Goal: Information Seeking & Learning: Understand process/instructions

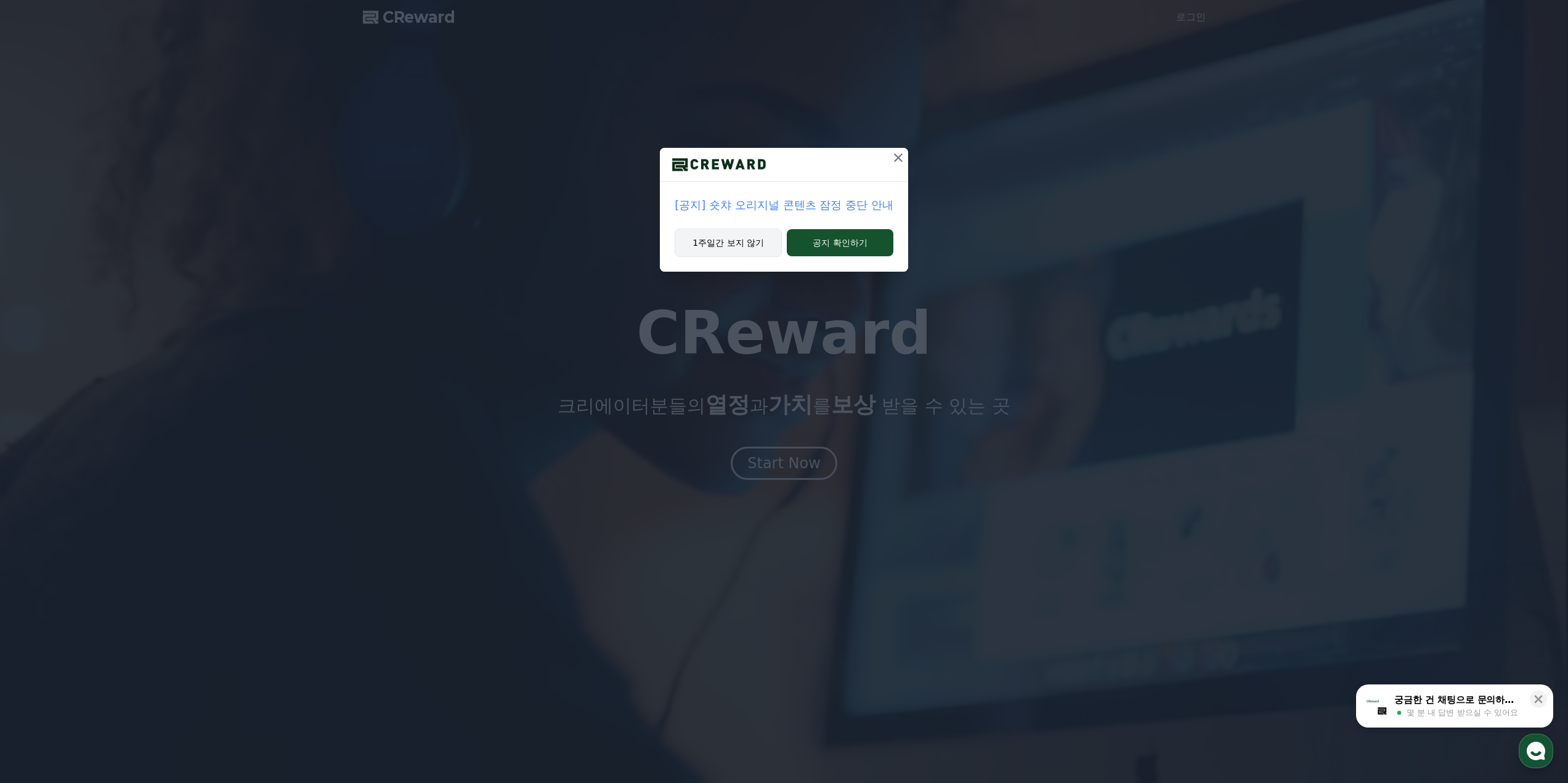
click at [740, 238] on button "1주일간 보지 않기" at bounding box center [729, 242] width 107 height 28
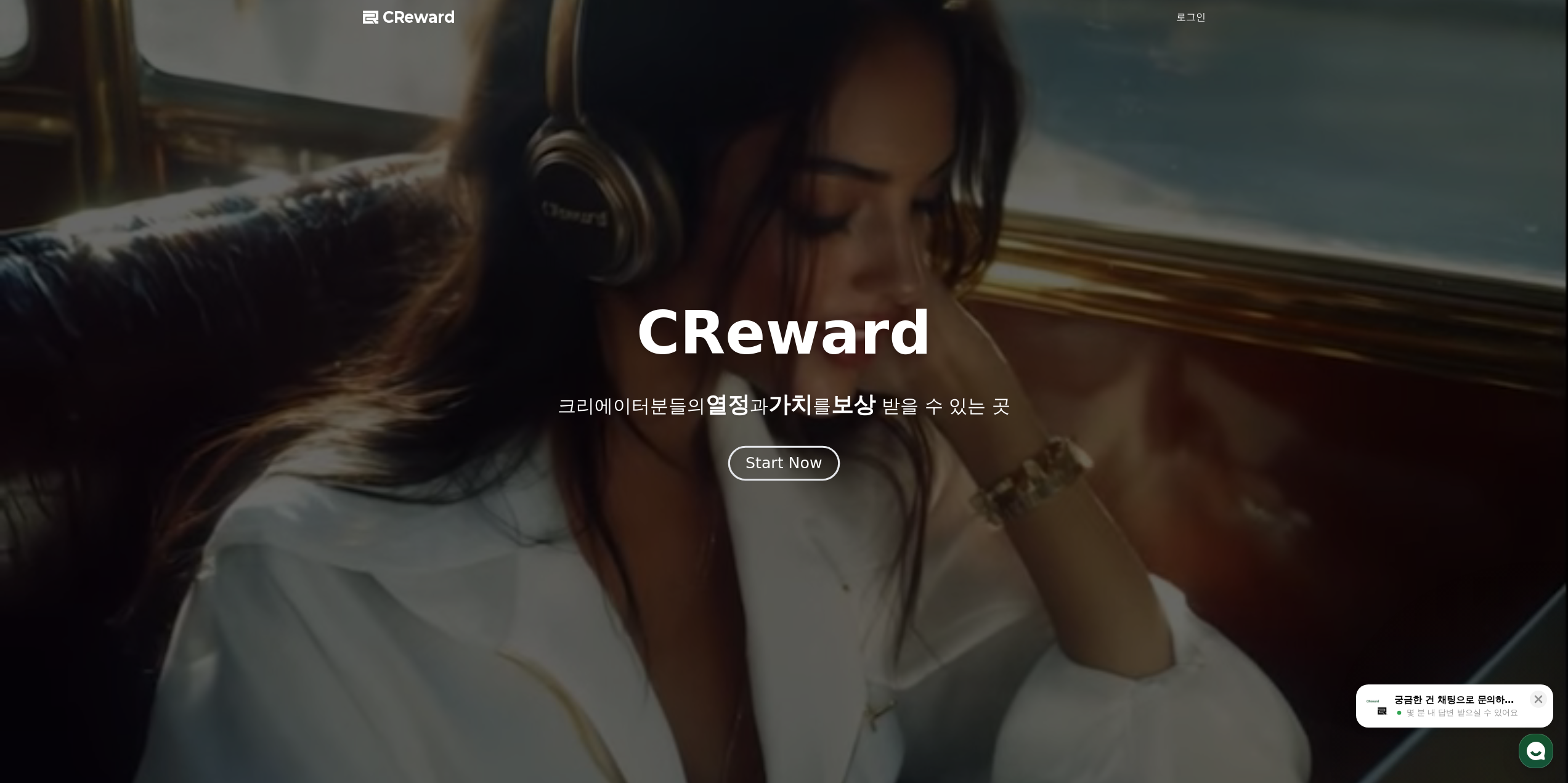
click at [809, 471] on div "Start Now" at bounding box center [784, 463] width 77 height 21
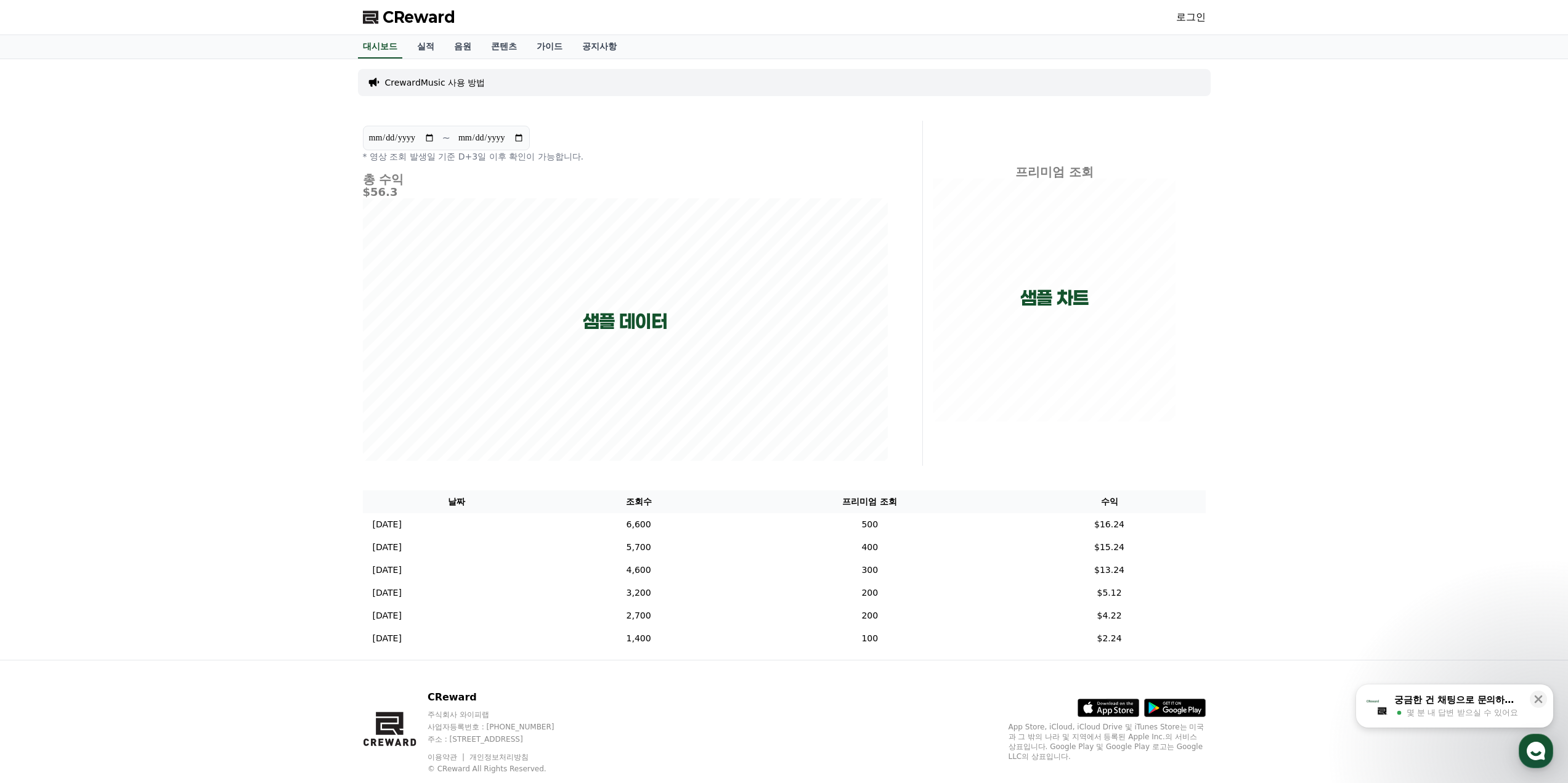
click at [261, 213] on div "**********" at bounding box center [784, 359] width 1568 height 601
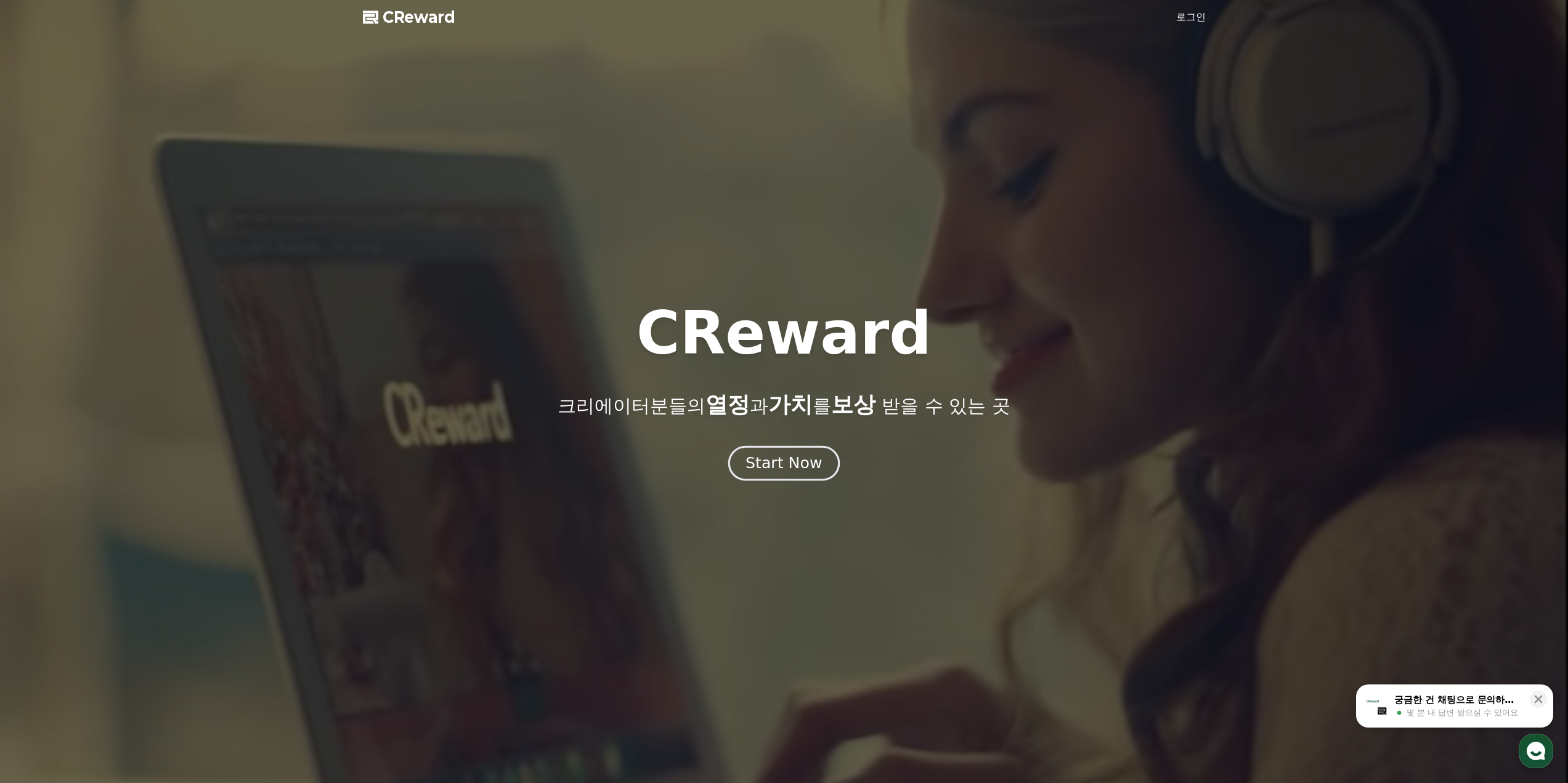
click at [748, 470] on button "Start Now" at bounding box center [783, 463] width 112 height 35
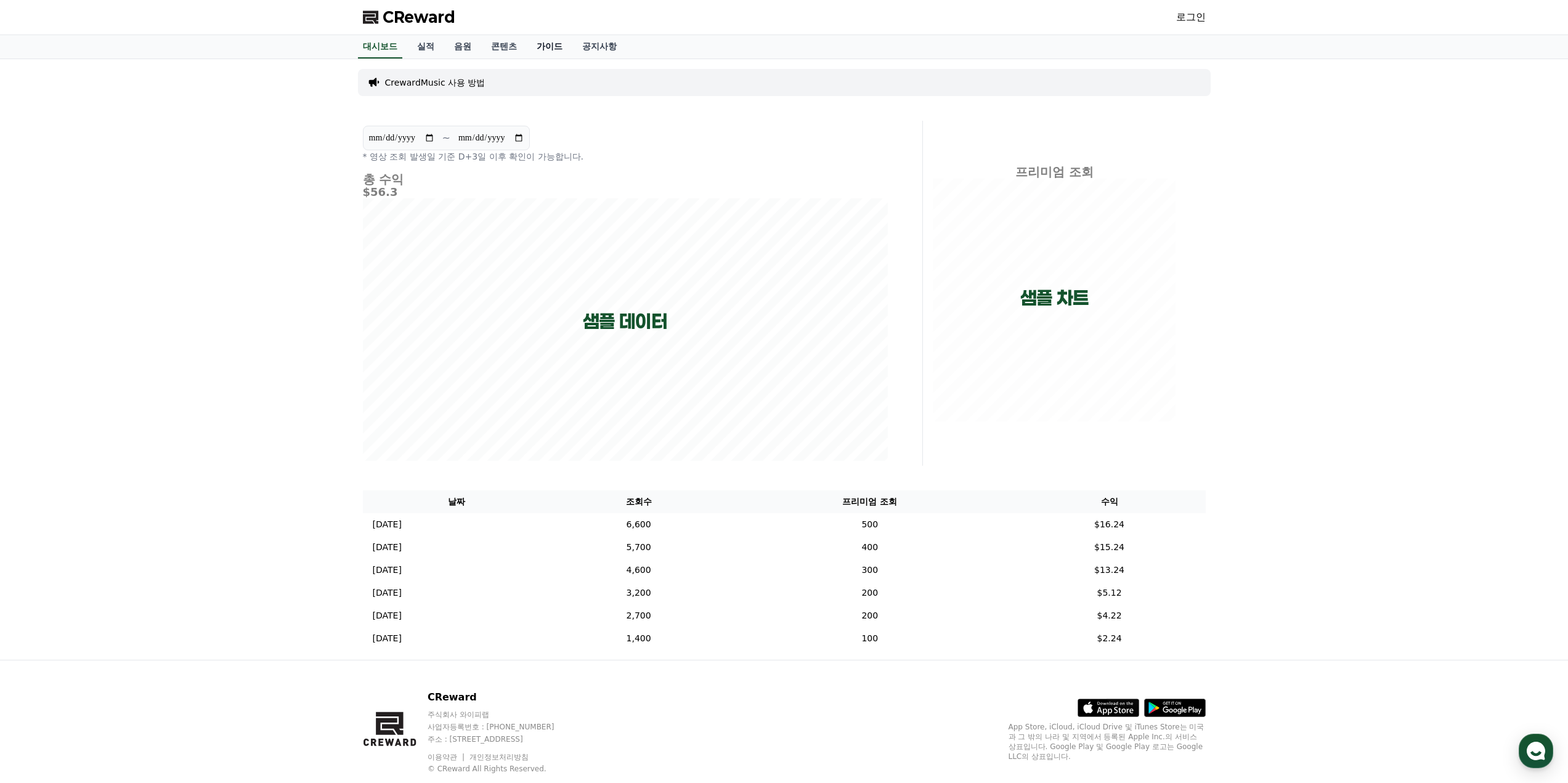
click at [548, 48] on link "가이드" at bounding box center [549, 46] width 45 height 23
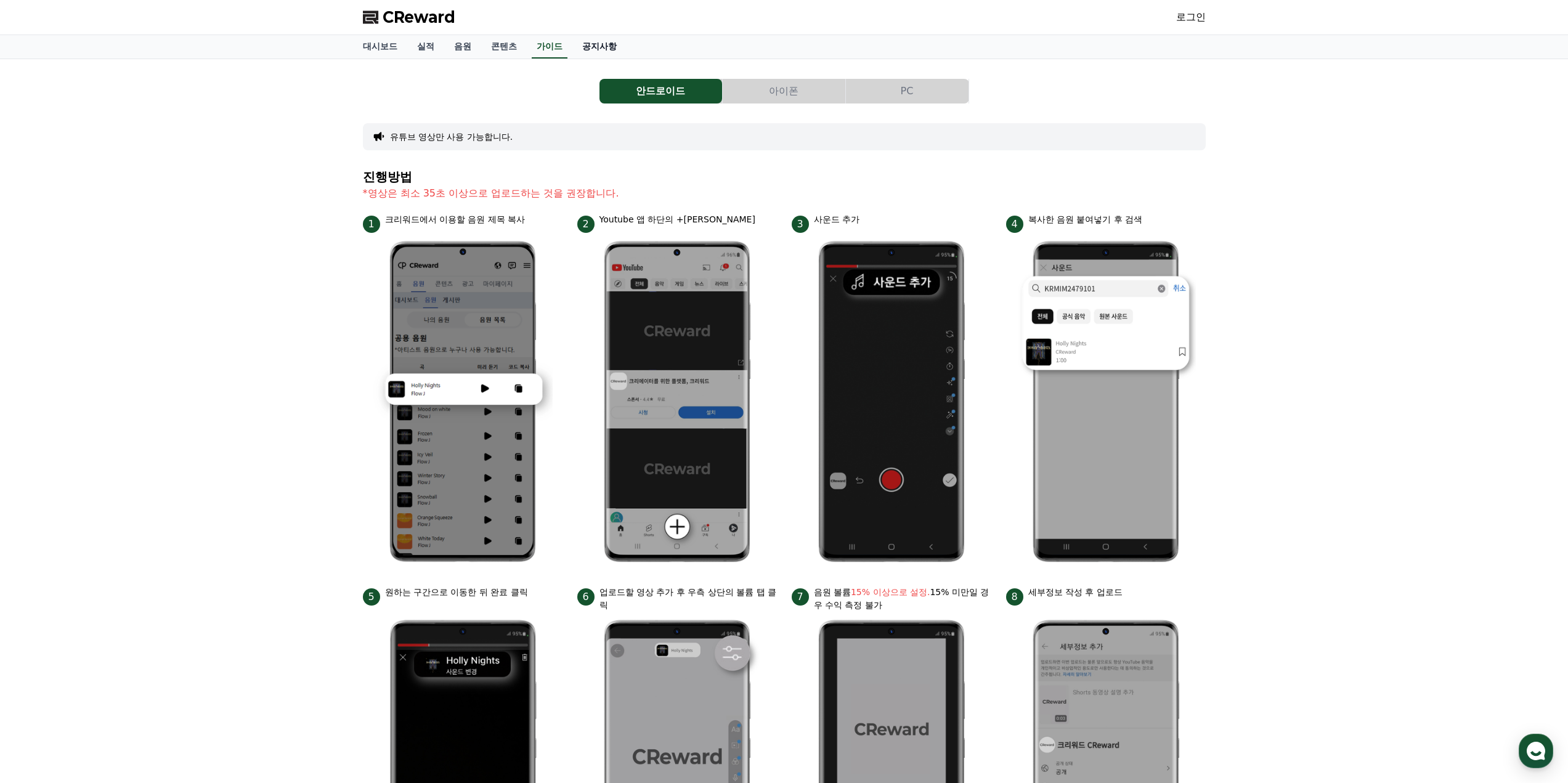
click at [602, 46] on link "공지사항" at bounding box center [600, 46] width 55 height 23
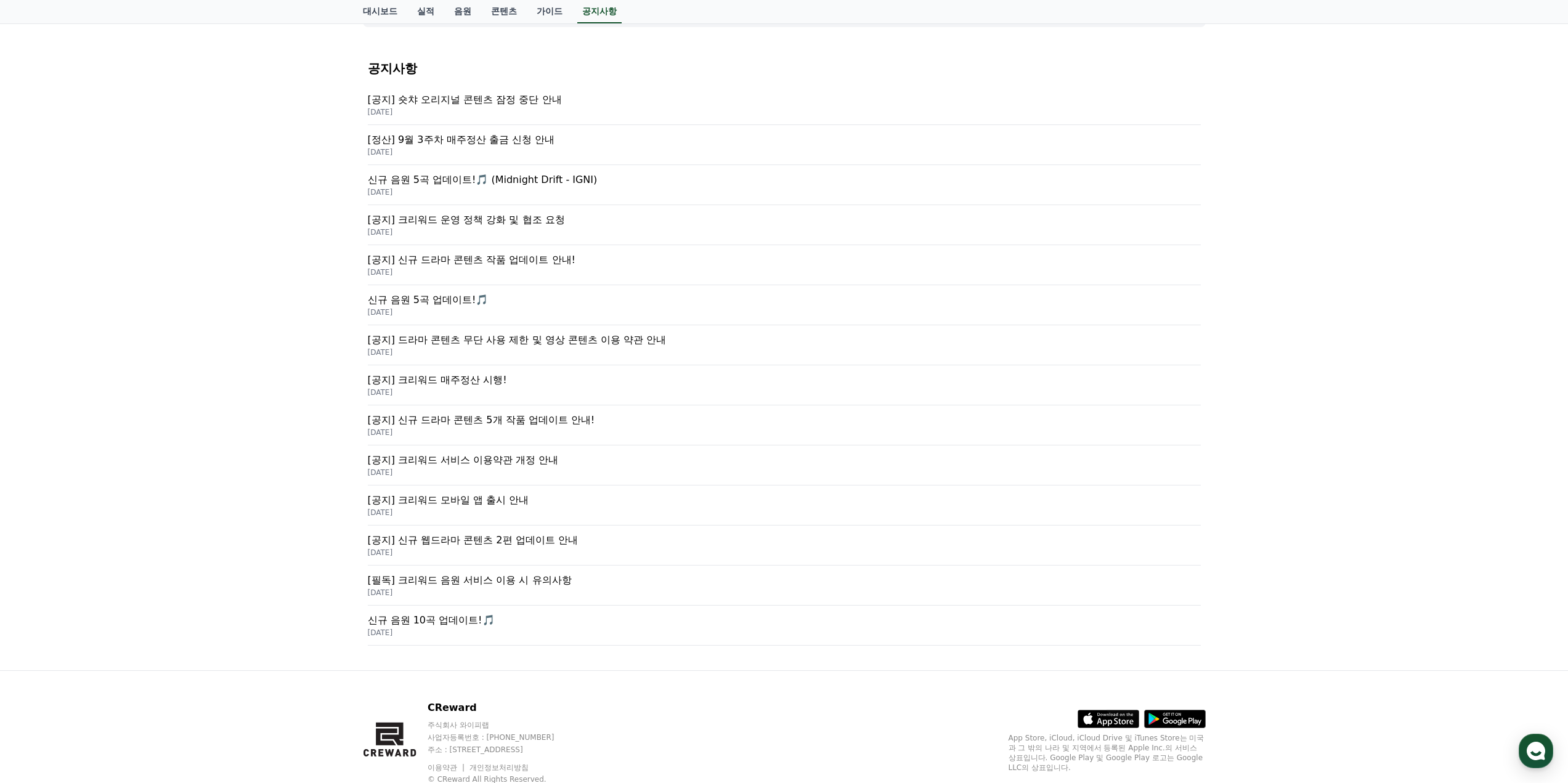
scroll to position [164, 0]
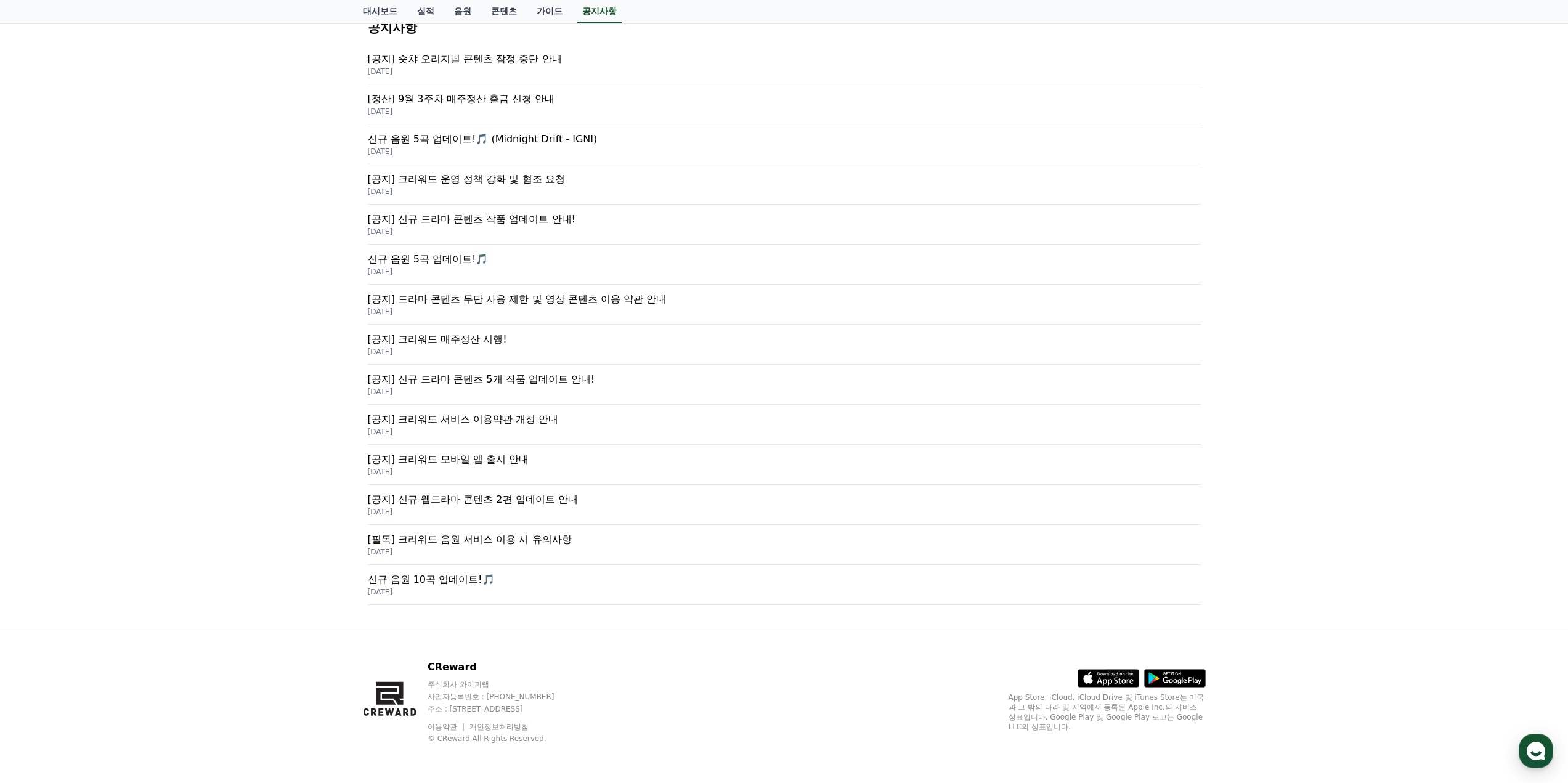
click at [460, 338] on p "[공지] 크리워드 매주정산 시행!" at bounding box center [784, 339] width 833 height 14
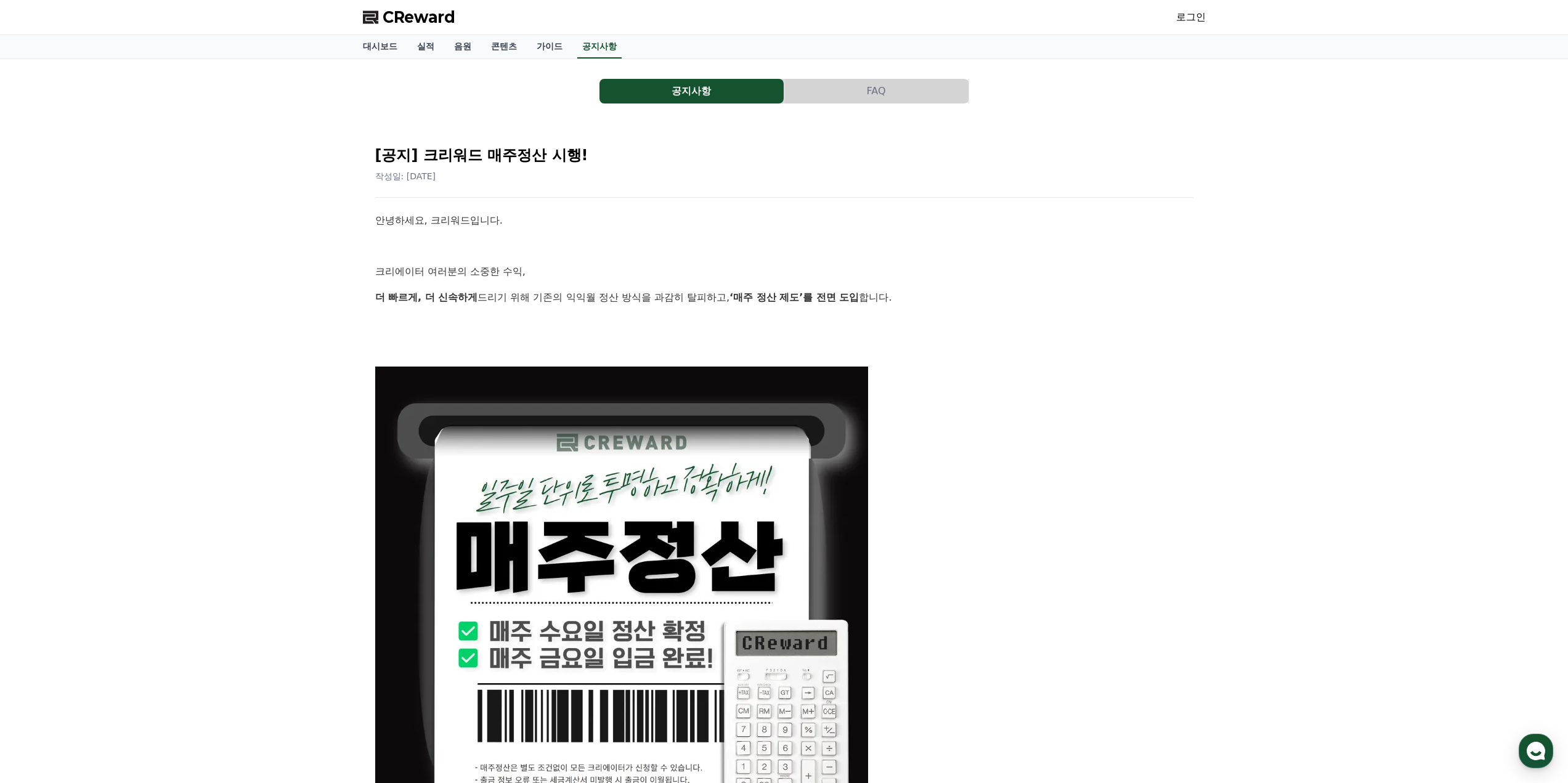
scroll to position [616, 0]
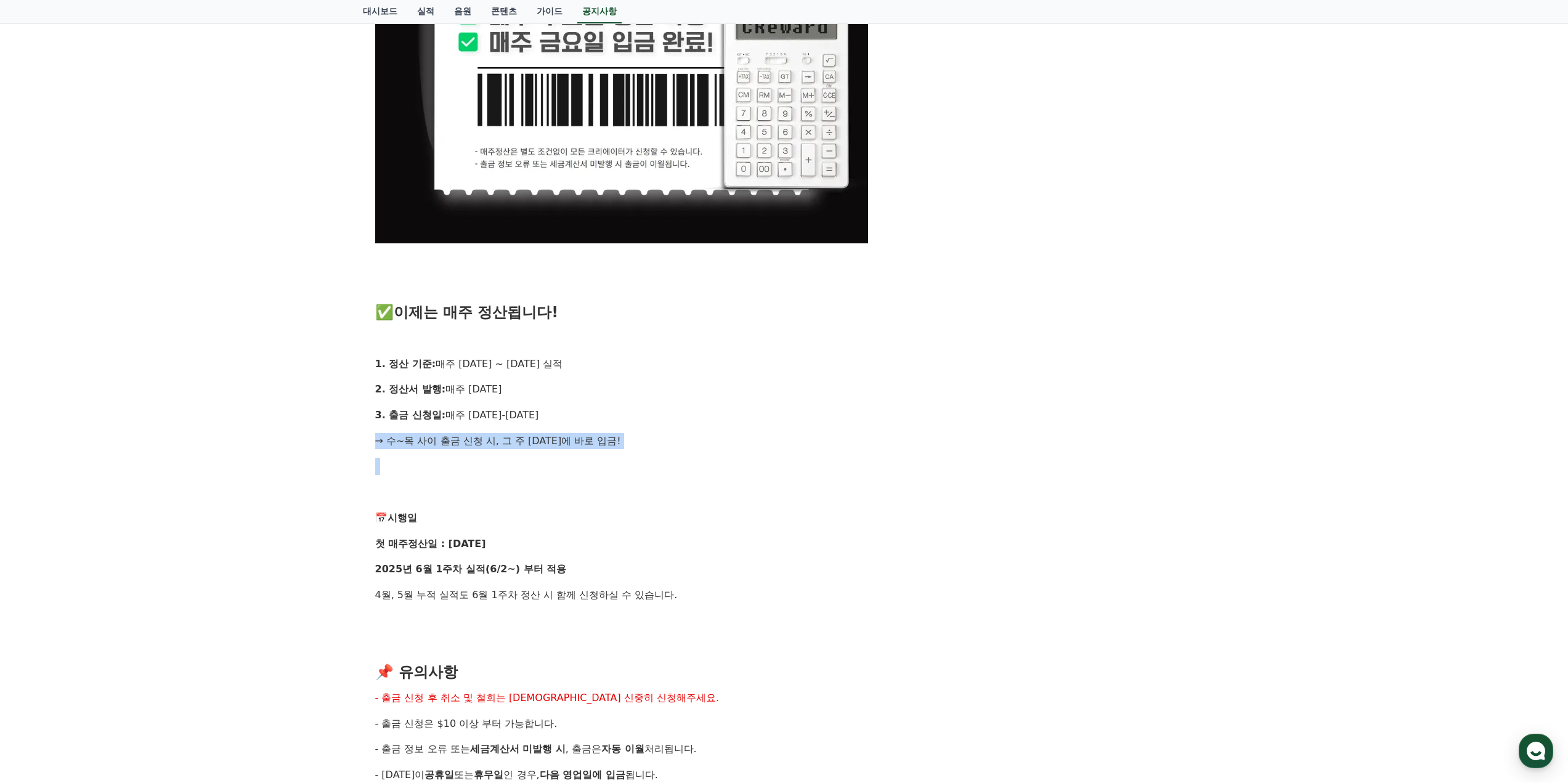
drag, startPoint x: 574, startPoint y: 430, endPoint x: 350, endPoint y: 438, distance: 224.1
click at [353, 439] on div "공지사항 FAQ [공지] 크리워드 매주정산 시행! 작성일: [DATE] 안녕하세요, 크리워드입니다. 크리에이터 여러분의 소중한 수익, 더 빠르…" at bounding box center [784, 297] width 862 height 1706
click at [320, 436] on div "공지사항 FAQ [공지] 크리워드 매주정산 시행! 작성일: [DATE] 안녕하세요, 크리워드입니다. 크리에이터 여러분의 소중한 수익, 더 빠르…" at bounding box center [784, 297] width 1568 height 1706
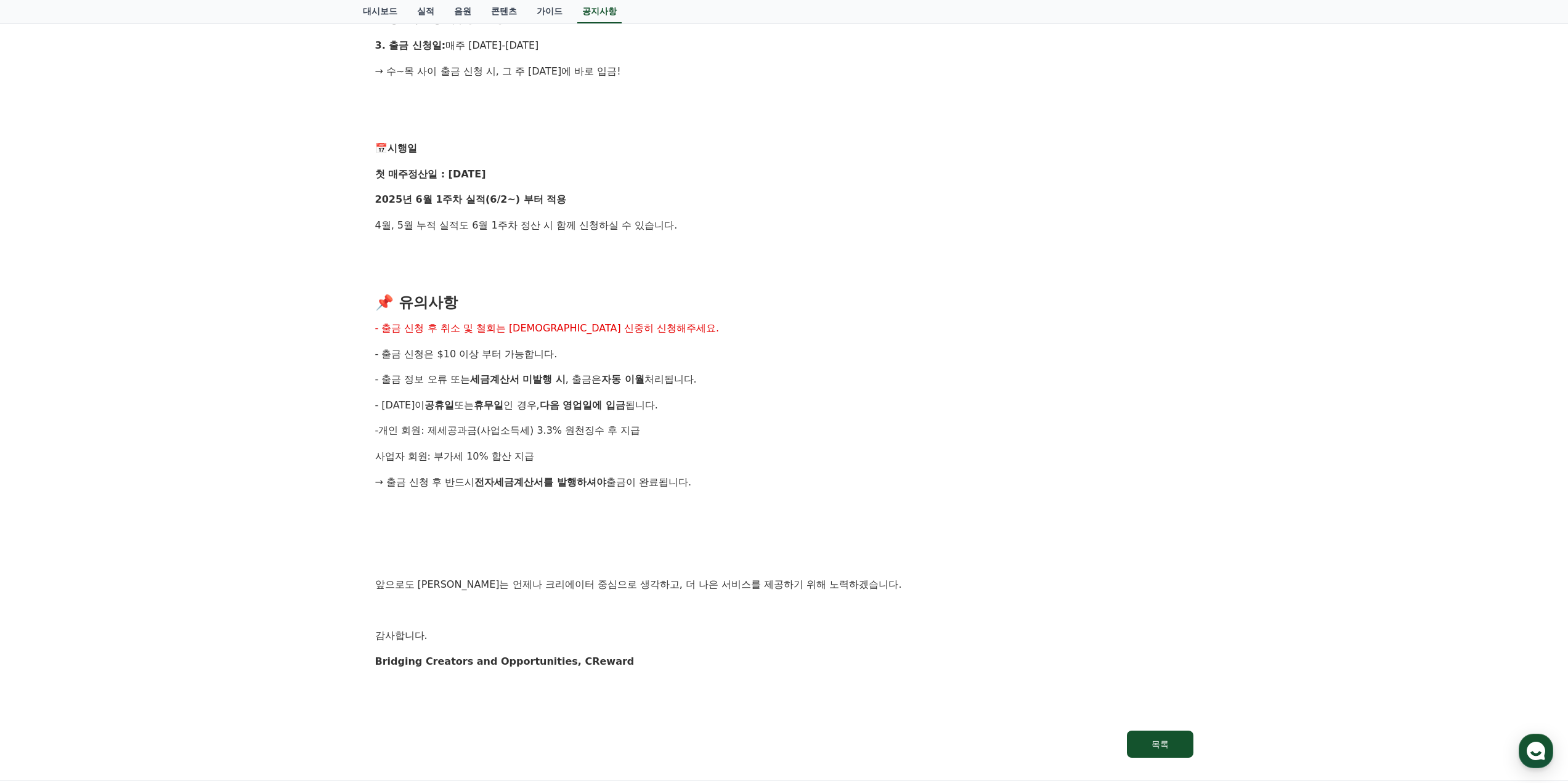
scroll to position [0, 0]
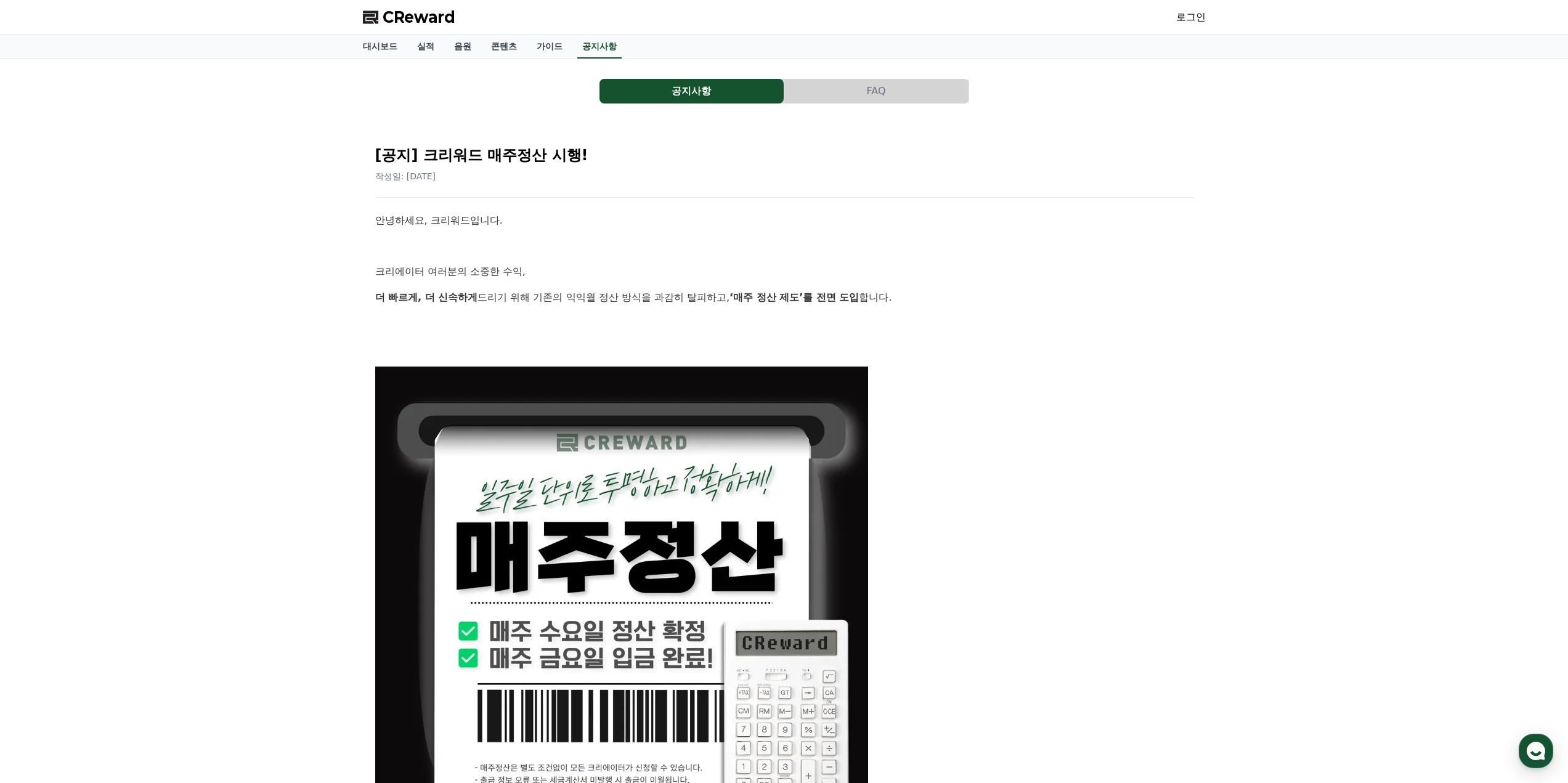
drag, startPoint x: 768, startPoint y: 141, endPoint x: 759, endPoint y: 139, distance: 9.2
click at [768, 141] on div "[공지] 크리워드 매주정산 시행! 작성일: [DATE]" at bounding box center [784, 158] width 818 height 47
click at [858, 88] on button "FAQ" at bounding box center [876, 91] width 184 height 25
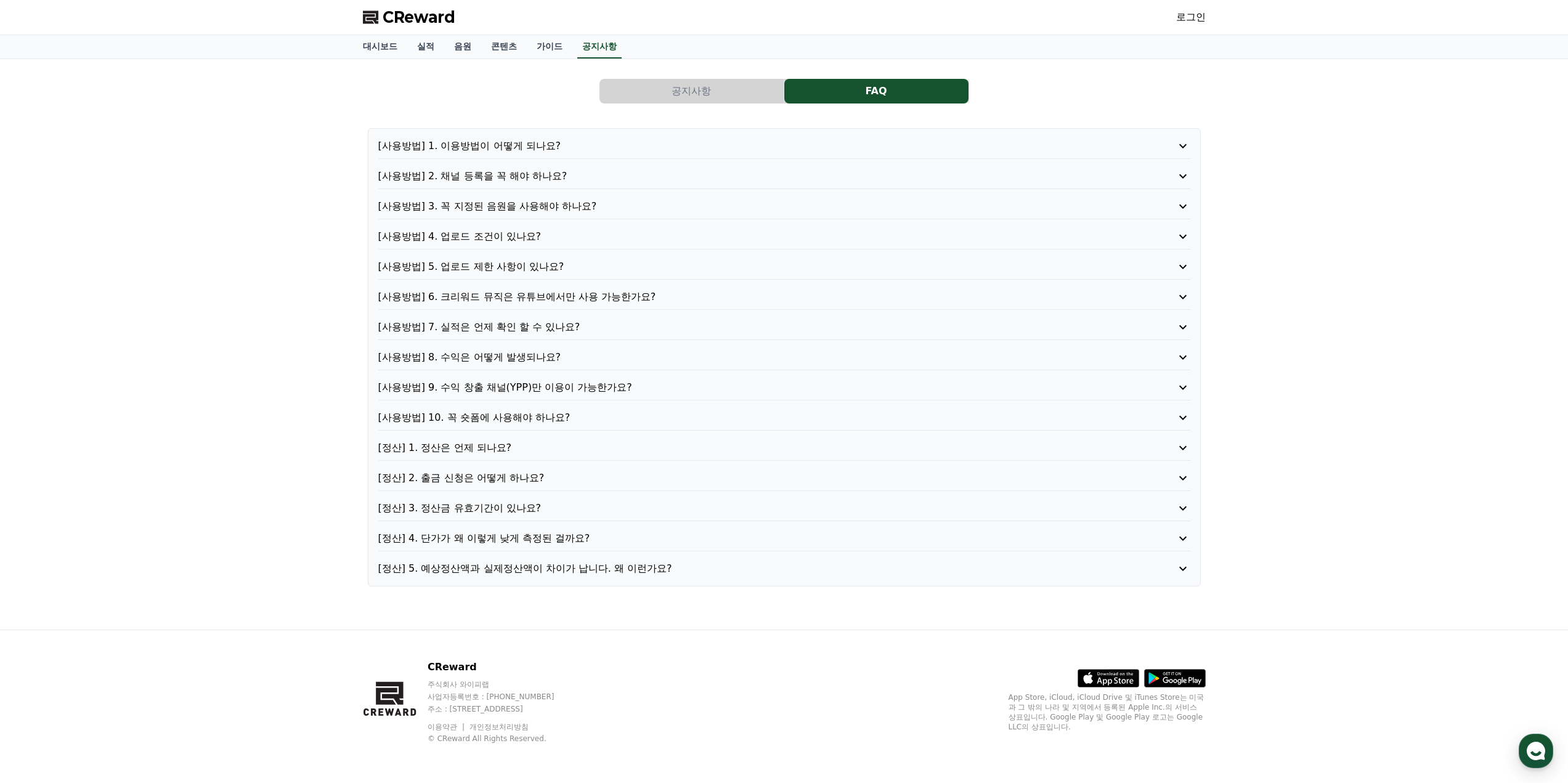
click at [526, 149] on p "[사용방법] 1. 이용방법이 어떻게 되나요?" at bounding box center [752, 146] width 747 height 14
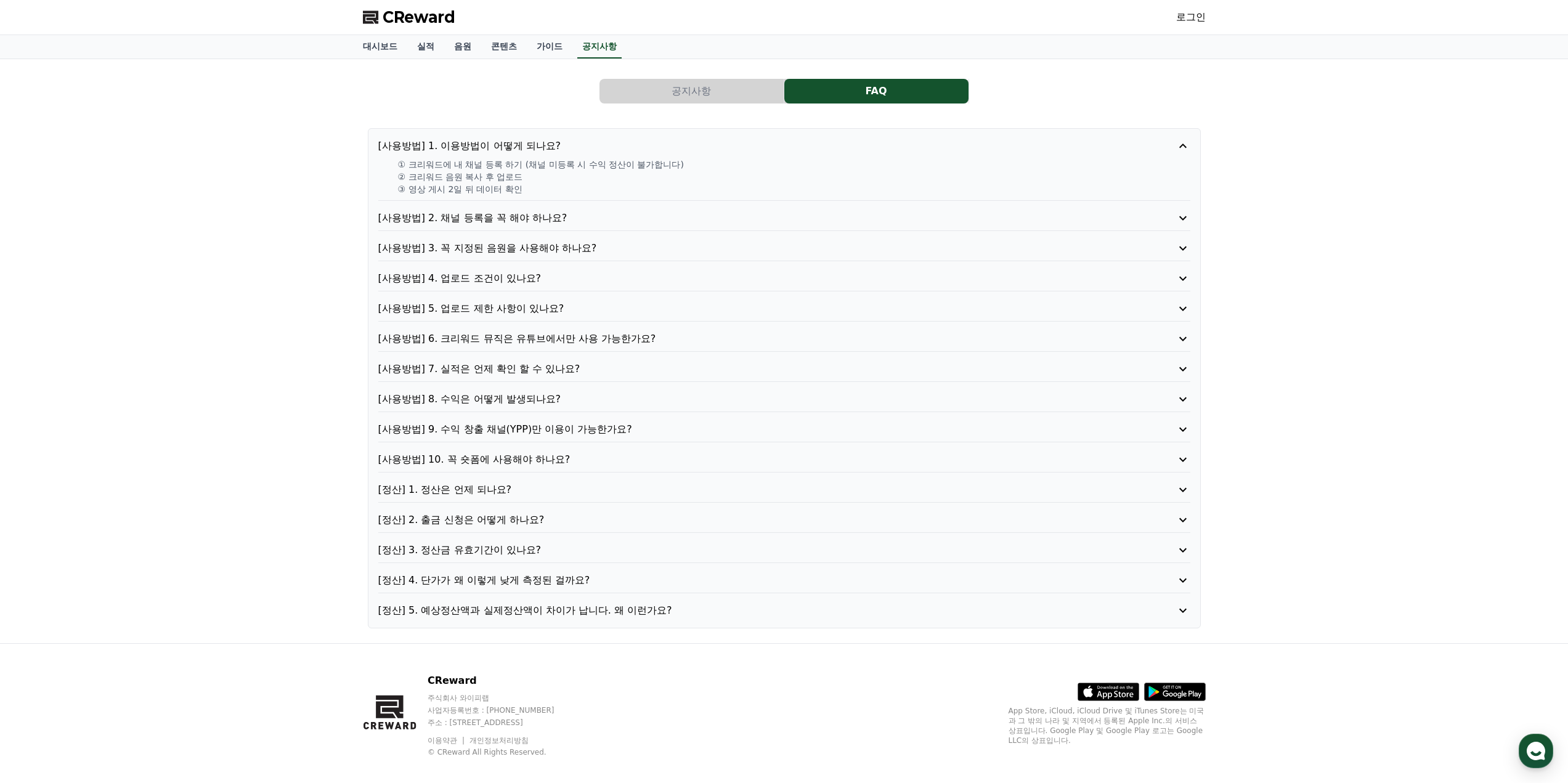
click at [487, 220] on p "[사용방법] 2. 채널 등록을 꼭 해야 하나요?" at bounding box center [752, 217] width 747 height 14
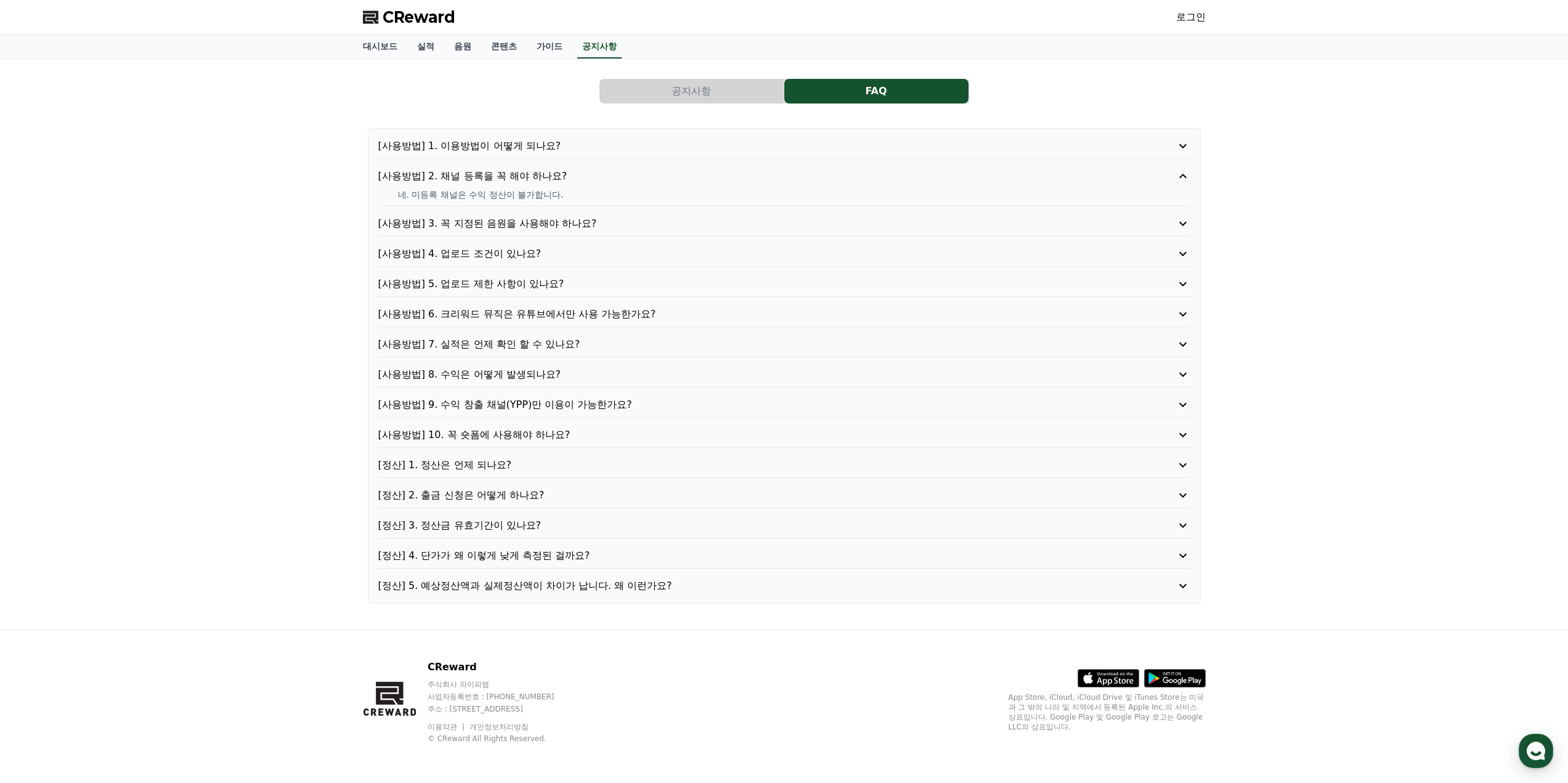
click at [480, 222] on p "[사용방법] 3. 꼭 지정된 음원을 사용해야 하나요?" at bounding box center [752, 223] width 747 height 14
click at [488, 251] on p "[사용방법] 4. 업로드 조건이 있나요?" at bounding box center [752, 253] width 747 height 14
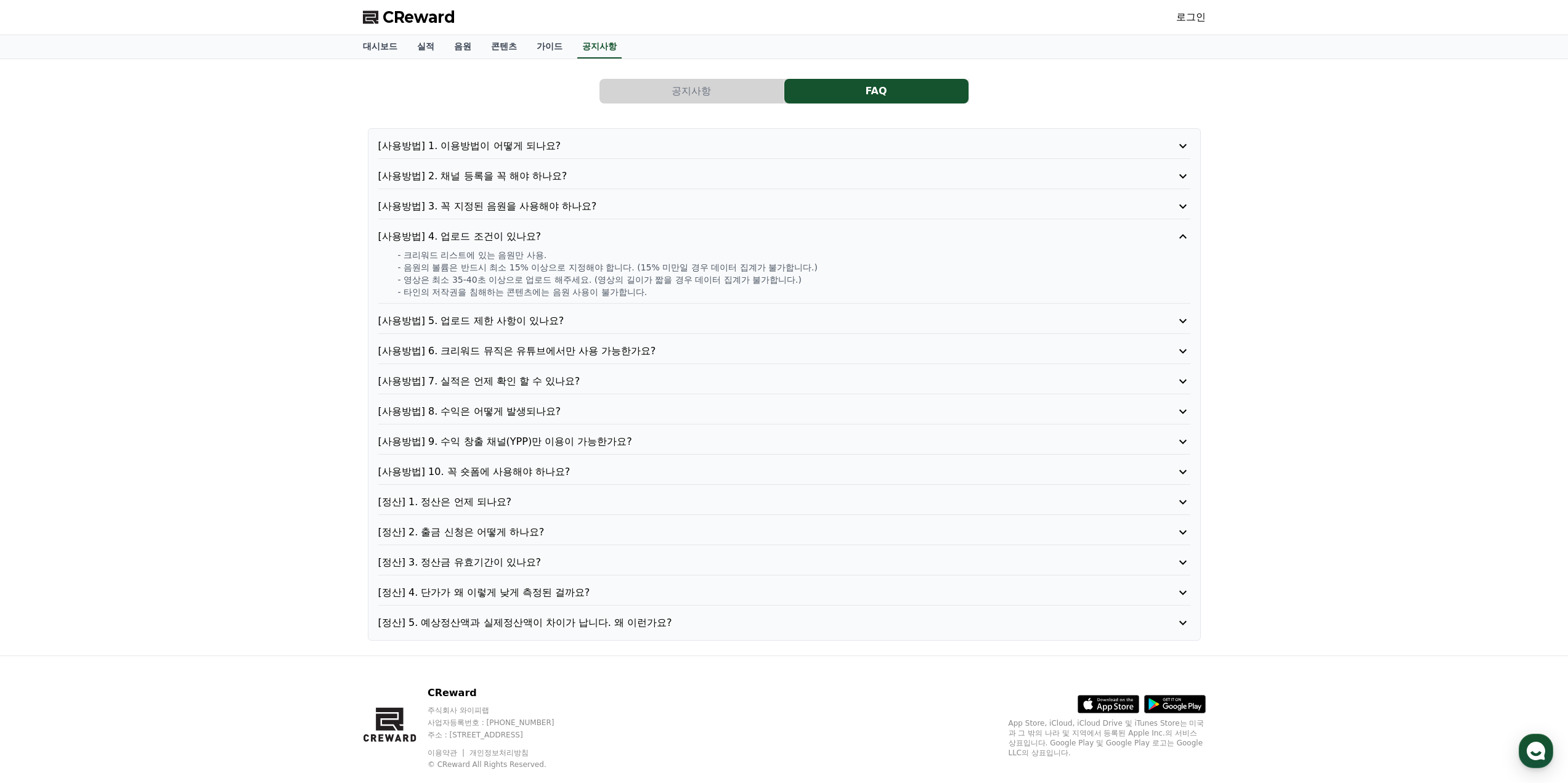
drag, startPoint x: 403, startPoint y: 256, endPoint x: 868, endPoint y: 266, distance: 465.1
click at [868, 266] on div "- 크리워드 리스트에 있는 음원만 사용. - 음원의 볼륨은 반드시 최소 15% 이상으로 지정해야 합니다. (15% 미만일 경우 데이터 집계가 …" at bounding box center [784, 273] width 812 height 49
drag, startPoint x: 410, startPoint y: 278, endPoint x: 586, endPoint y: 281, distance: 176.0
click at [586, 281] on p "- 영상은 최소 35-40초 이상으로 업로드 해주세요. (영상의 길이가 짧을 경우 데이터 집계가 불가합니다.)" at bounding box center [794, 279] width 793 height 12
click at [584, 318] on p "[사용방법] 5. 업로드 제한 사항이 있나요?" at bounding box center [752, 320] width 747 height 14
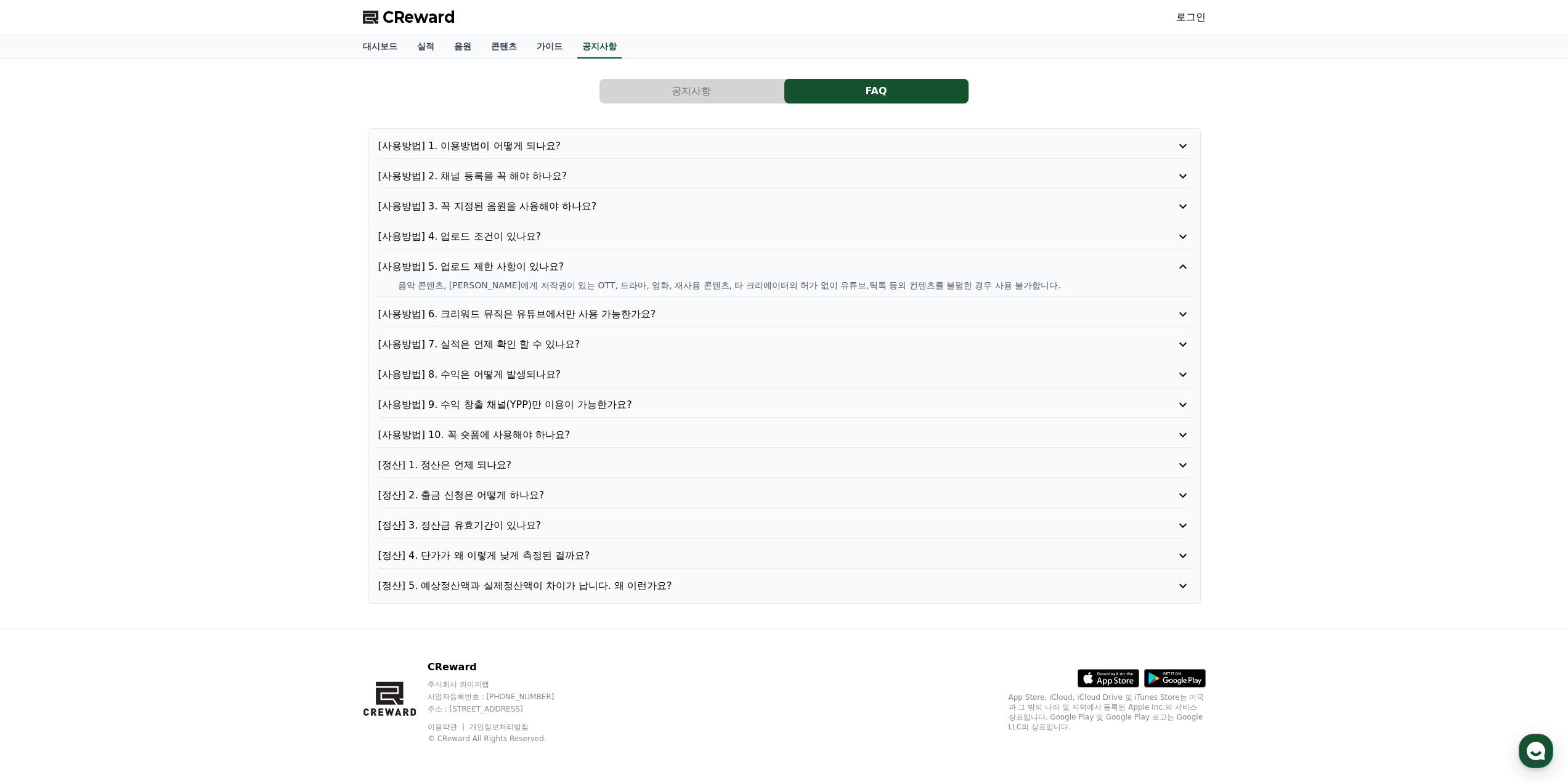
click at [584, 318] on p "[사용방법] 6. 크리워드 뮤직은 유튜브에서만 사용 가능한가요?" at bounding box center [752, 314] width 747 height 14
click at [534, 338] on p "[사용방법] 7. 실적은 언제 확인 할 수 있나요?" at bounding box center [752, 343] width 747 height 14
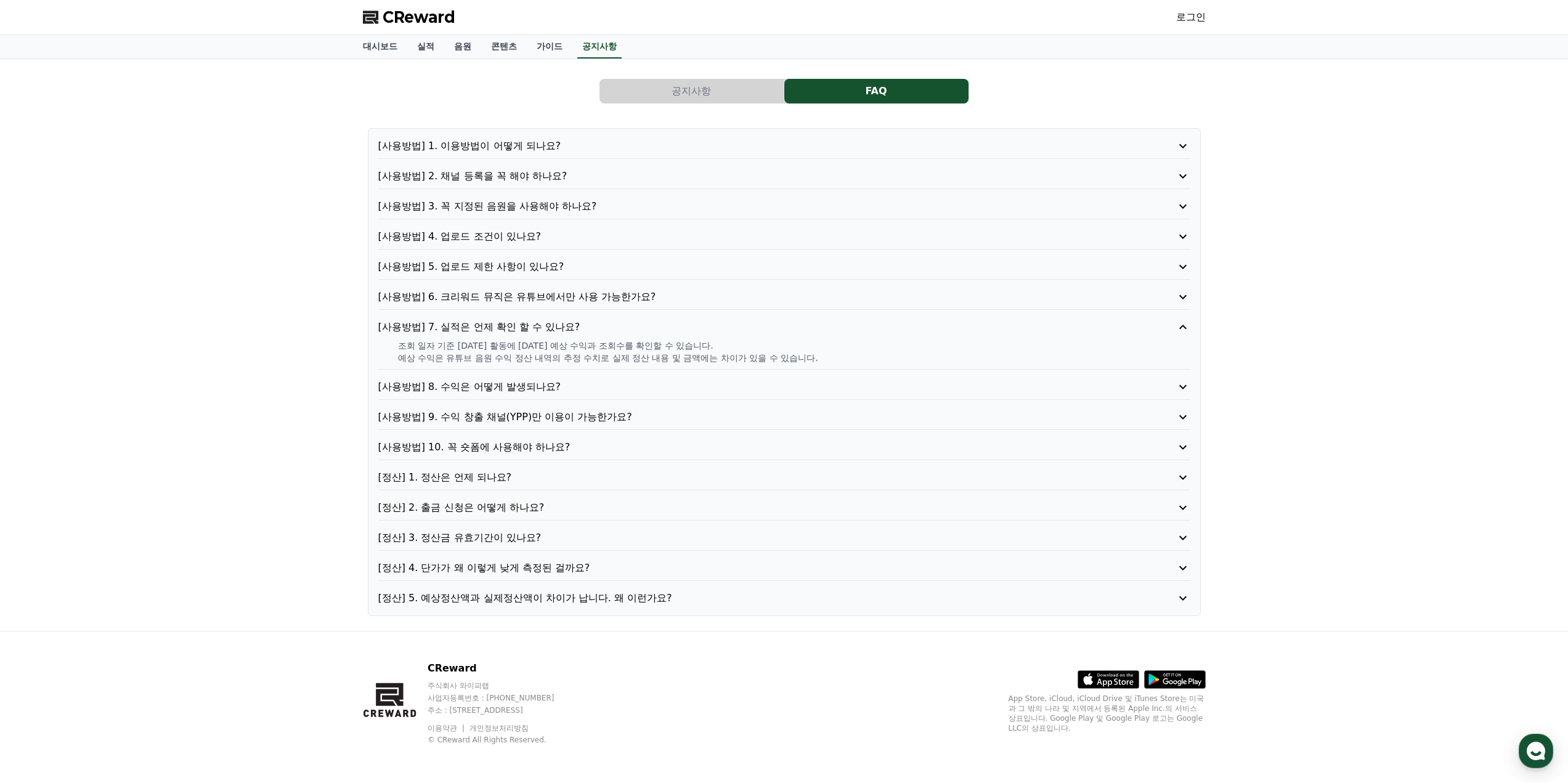
click at [546, 401] on div "[사용방법] 1. 이용방법이 어떻게 되나요? [사용방법] 2. 채널 등록을 꼭 해야 하나요? [사용방법] 3. 꼭 지정된 음원을 사용해야 하나…" at bounding box center [784, 371] width 833 height 488
click at [552, 389] on p "[사용방법] 8. 수익은 어떻게 발생되나요?" at bounding box center [752, 386] width 747 height 14
click at [516, 416] on p "[사용방법] 9. 수익 창출 채널(YPP)만 이용이 가능한가요?" at bounding box center [752, 417] width 747 height 14
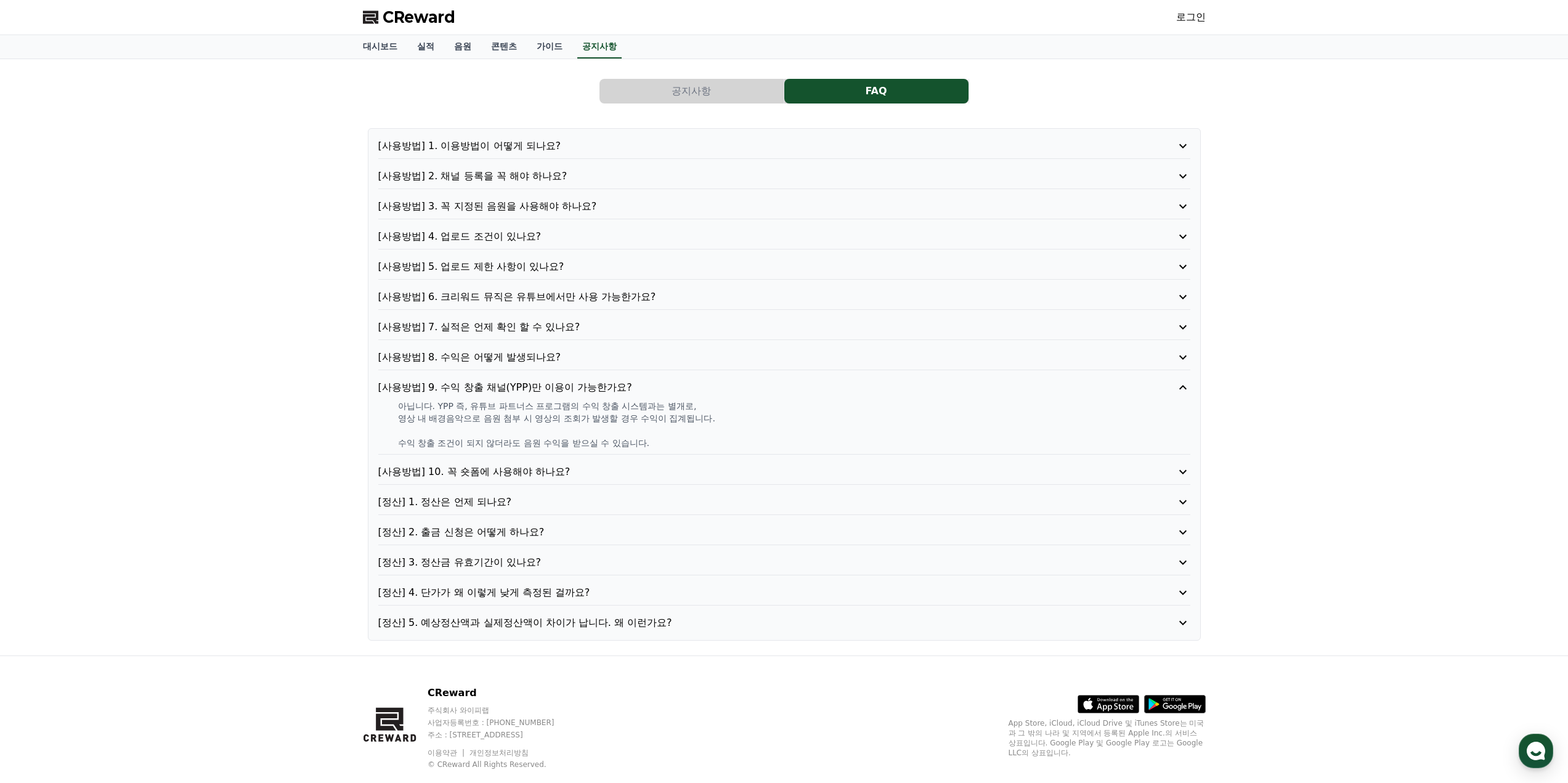
click at [543, 478] on p "[사용방법] 10. 꼭 숏폼에 사용해야 하나요?" at bounding box center [752, 471] width 747 height 14
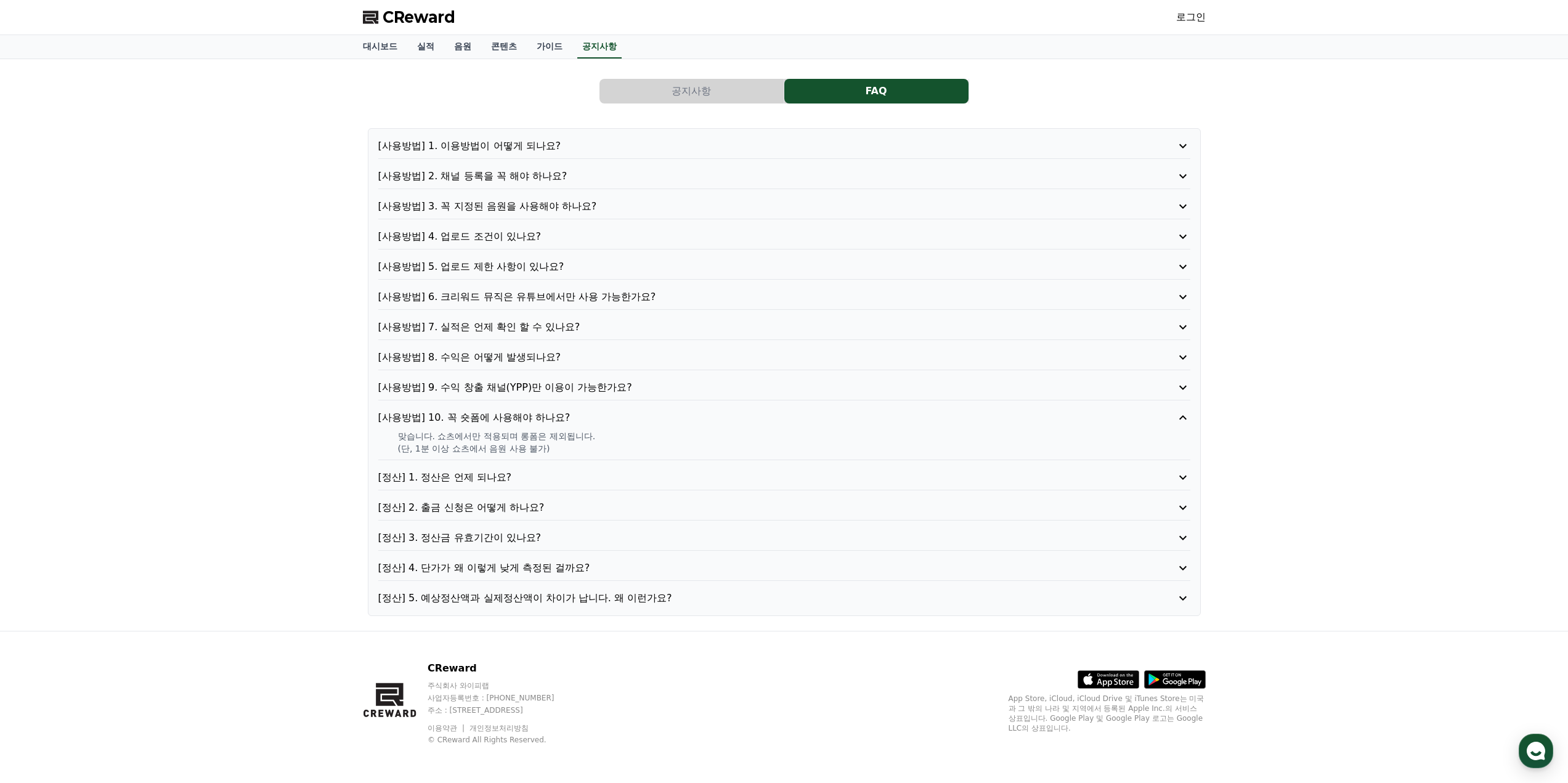
click at [514, 474] on p "[정산] 1. 정산은 언제 되나요?" at bounding box center [752, 477] width 747 height 14
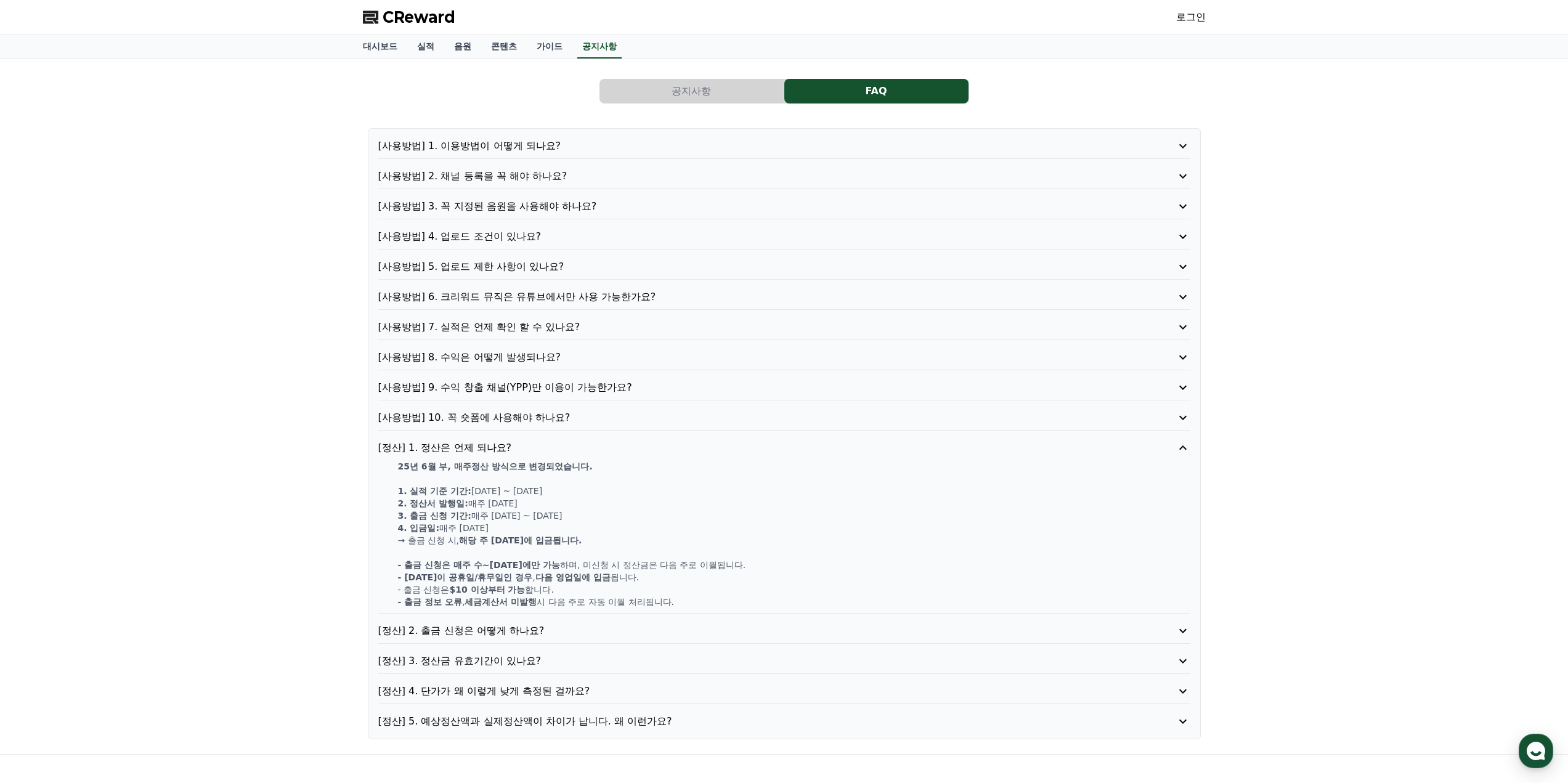
click at [512, 632] on p "[정산] 2. 출금 신청은 어떻게 하나요?" at bounding box center [752, 630] width 747 height 14
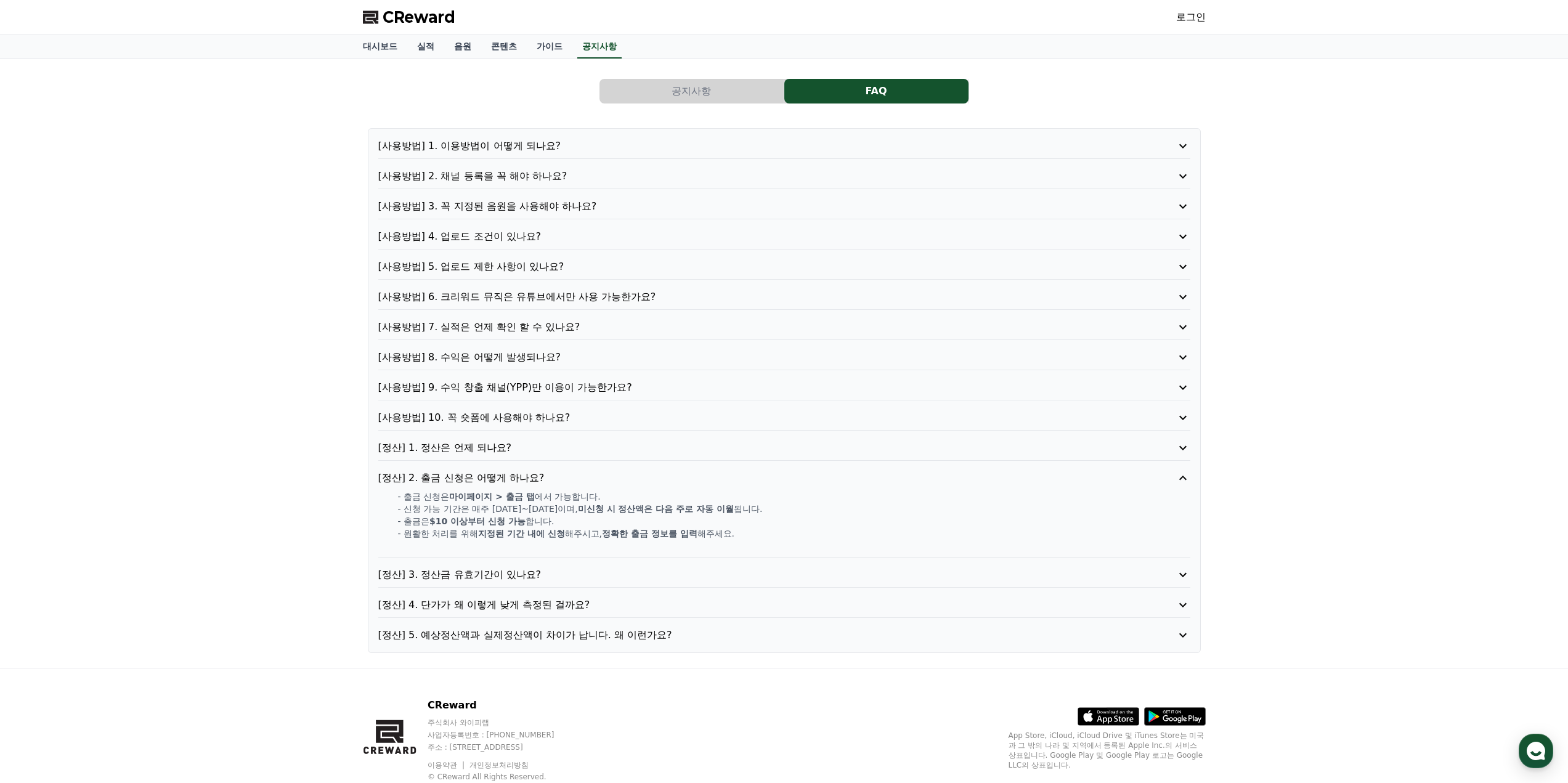
click at [510, 579] on p "[정산] 3. 정산금 유효기간이 있나요?" at bounding box center [752, 574] width 747 height 14
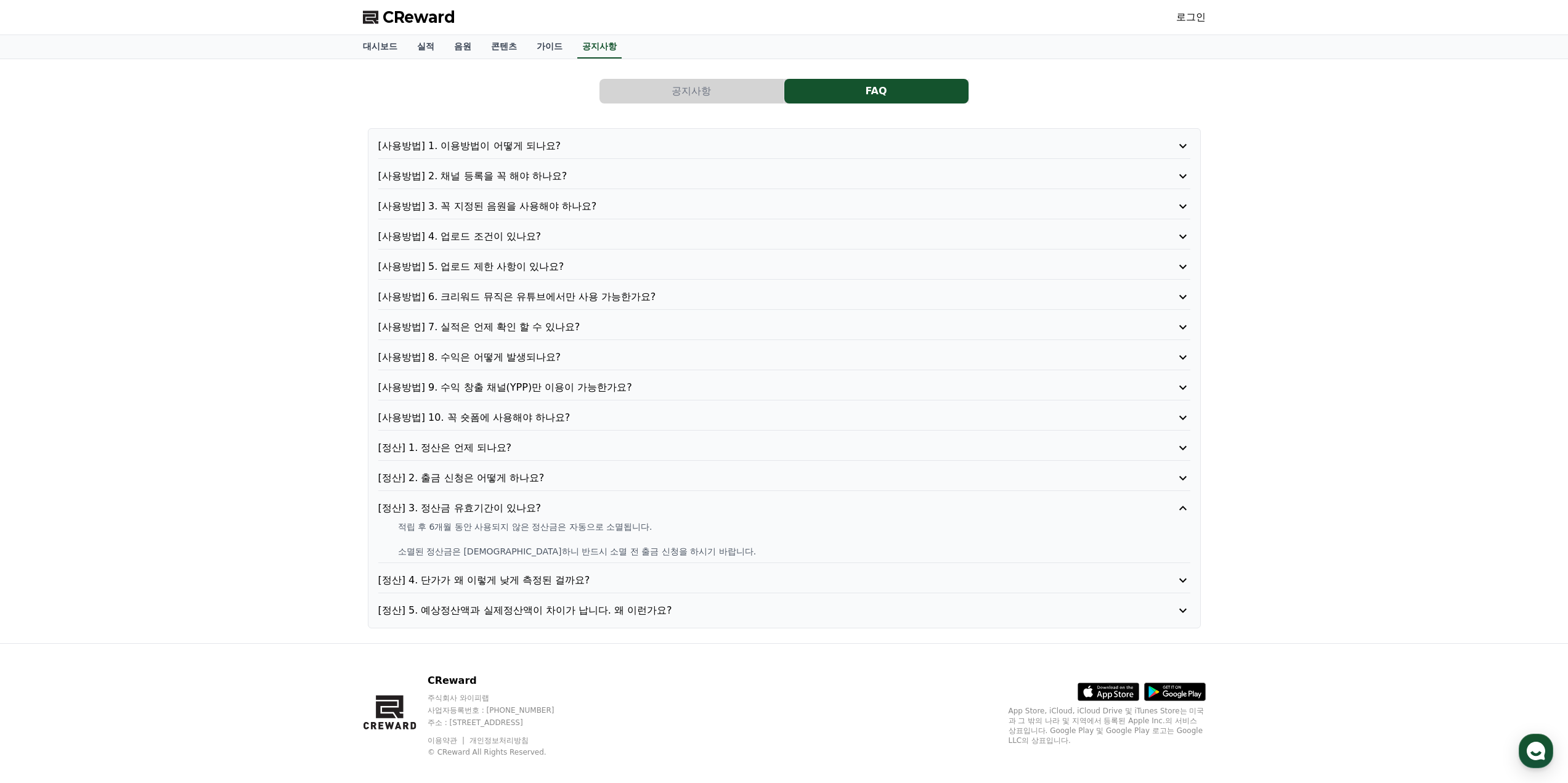
click at [516, 577] on p "[정산] 4. 단가가 왜 이렇게 낮게 측정된 걸까요?" at bounding box center [752, 579] width 747 height 14
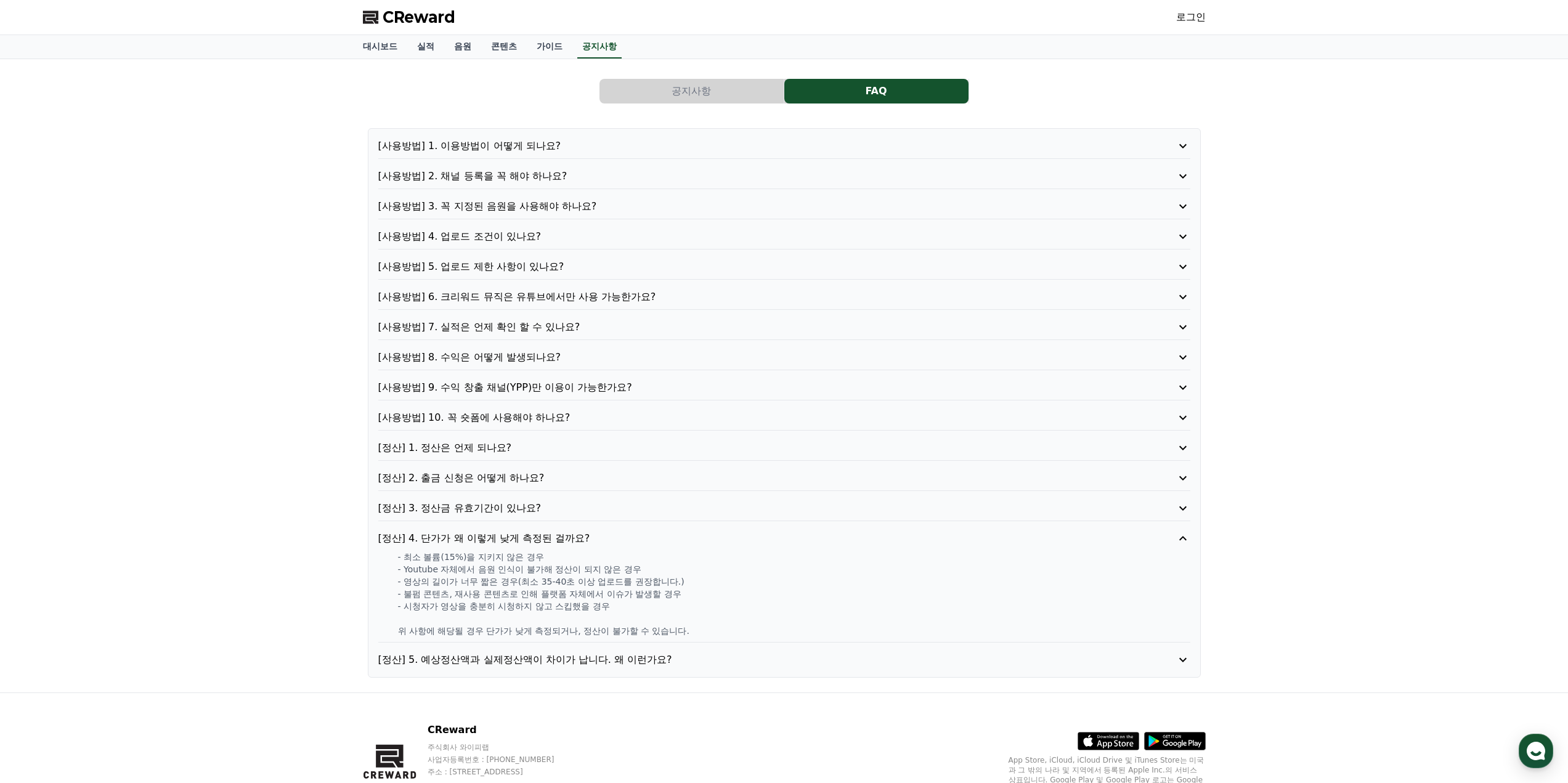
click at [546, 510] on p "[정산] 3. 정산금 유효기간이 있나요?" at bounding box center [752, 508] width 747 height 14
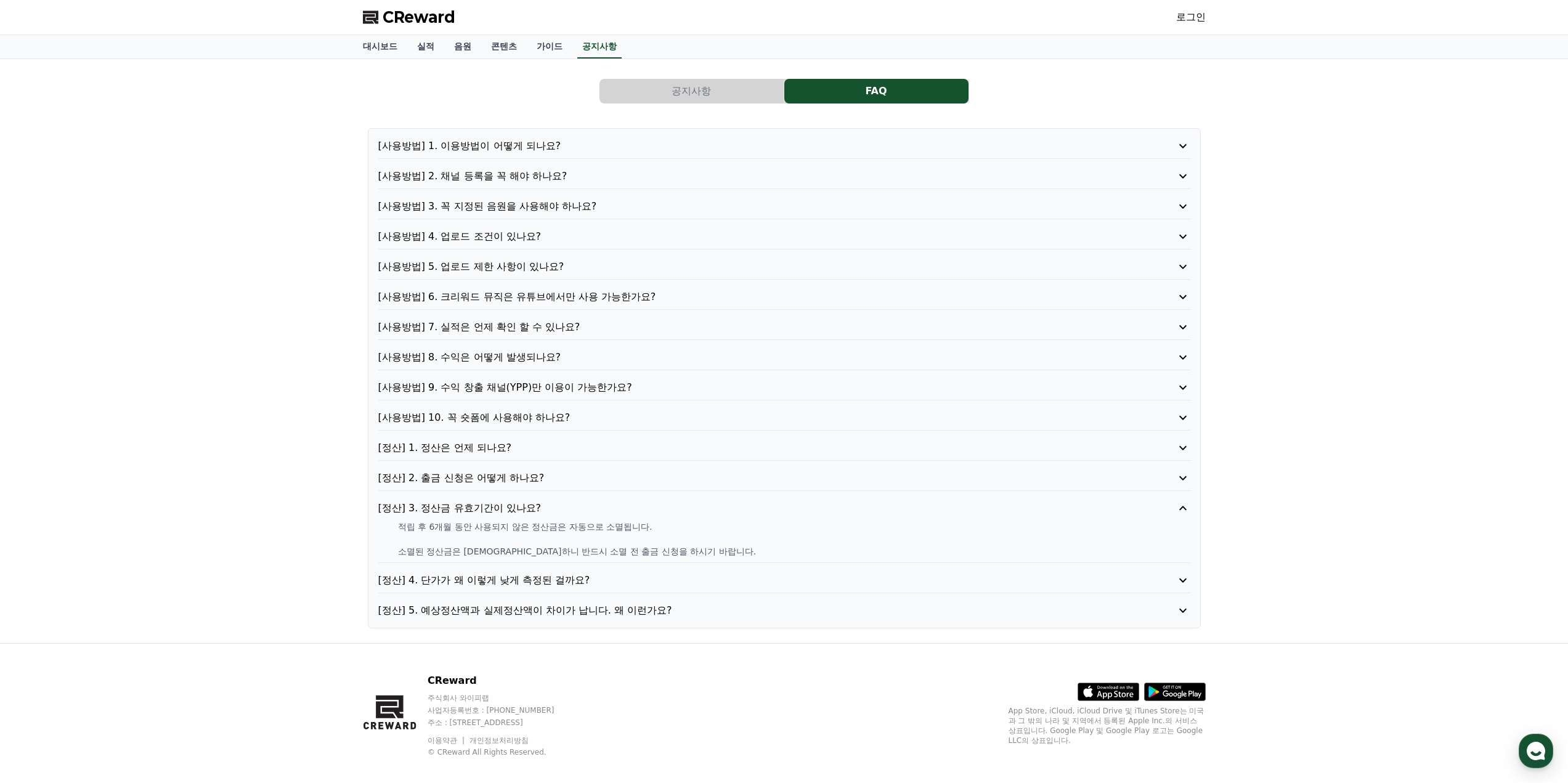
click at [535, 610] on p "[정산] 5. 예상정산액과 실제정산액이 차이가 납니다. 왜 이런가요?" at bounding box center [752, 610] width 747 height 14
click at [732, 83] on button "공지사항" at bounding box center [691, 91] width 184 height 25
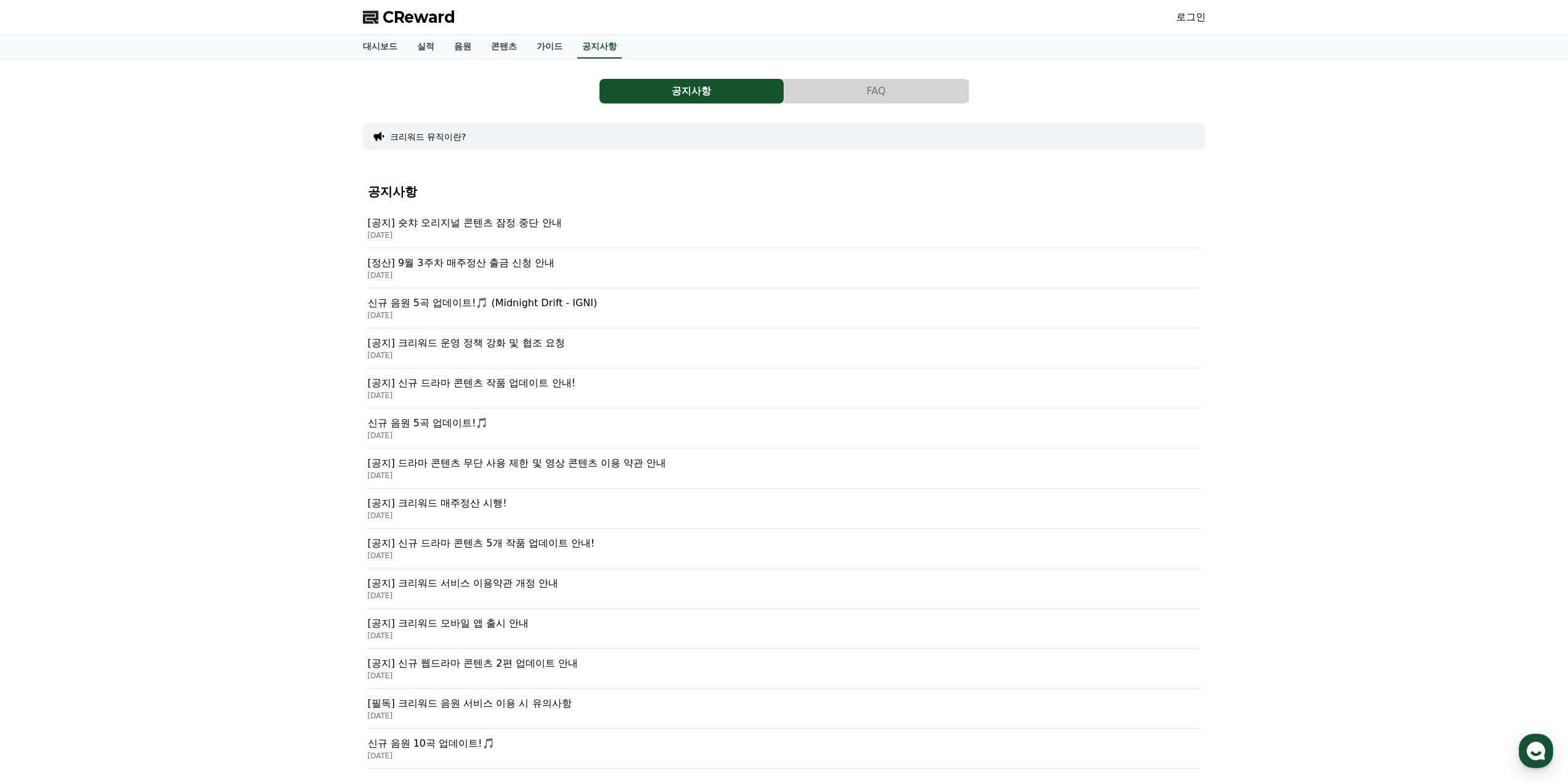
scroll to position [61, 0]
